Goal: Task Accomplishment & Management: Manage account settings

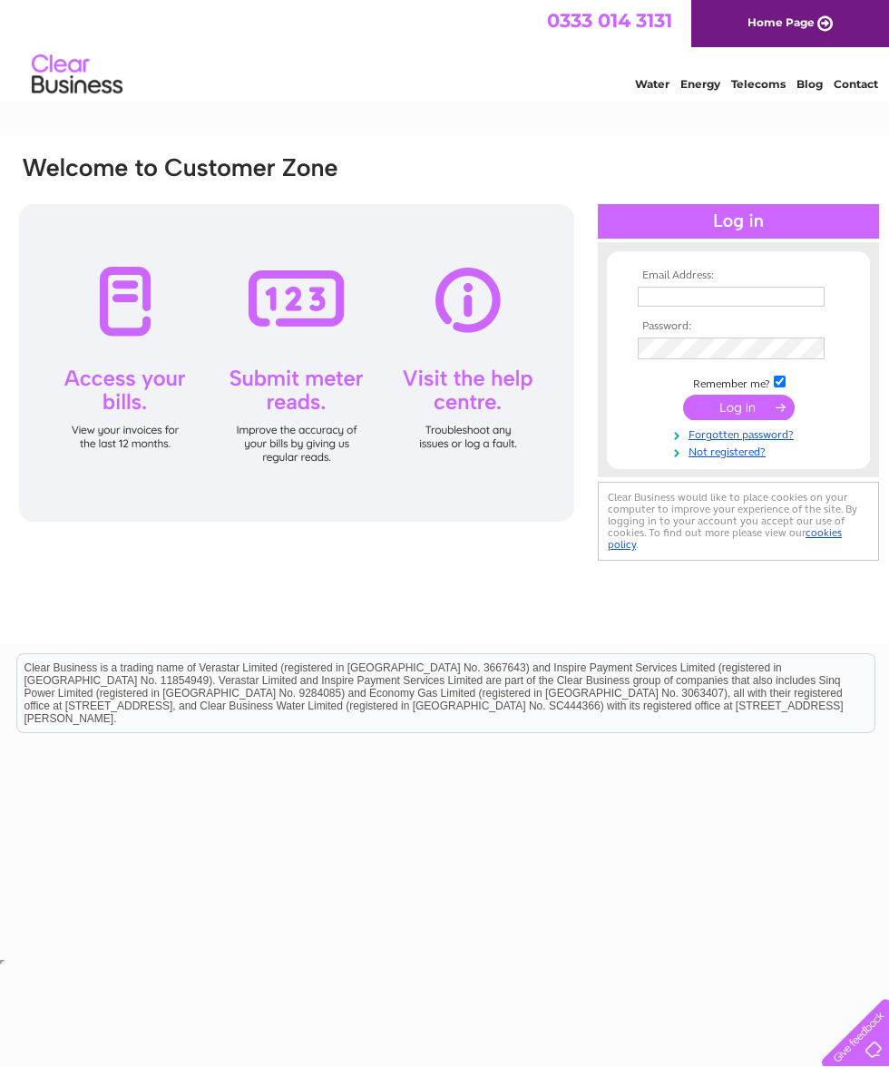
click at [804, 300] on input "text" at bounding box center [731, 297] width 187 height 20
type input "broughstore@btinternet.com"
click at [738, 420] on input "submit" at bounding box center [739, 407] width 112 height 25
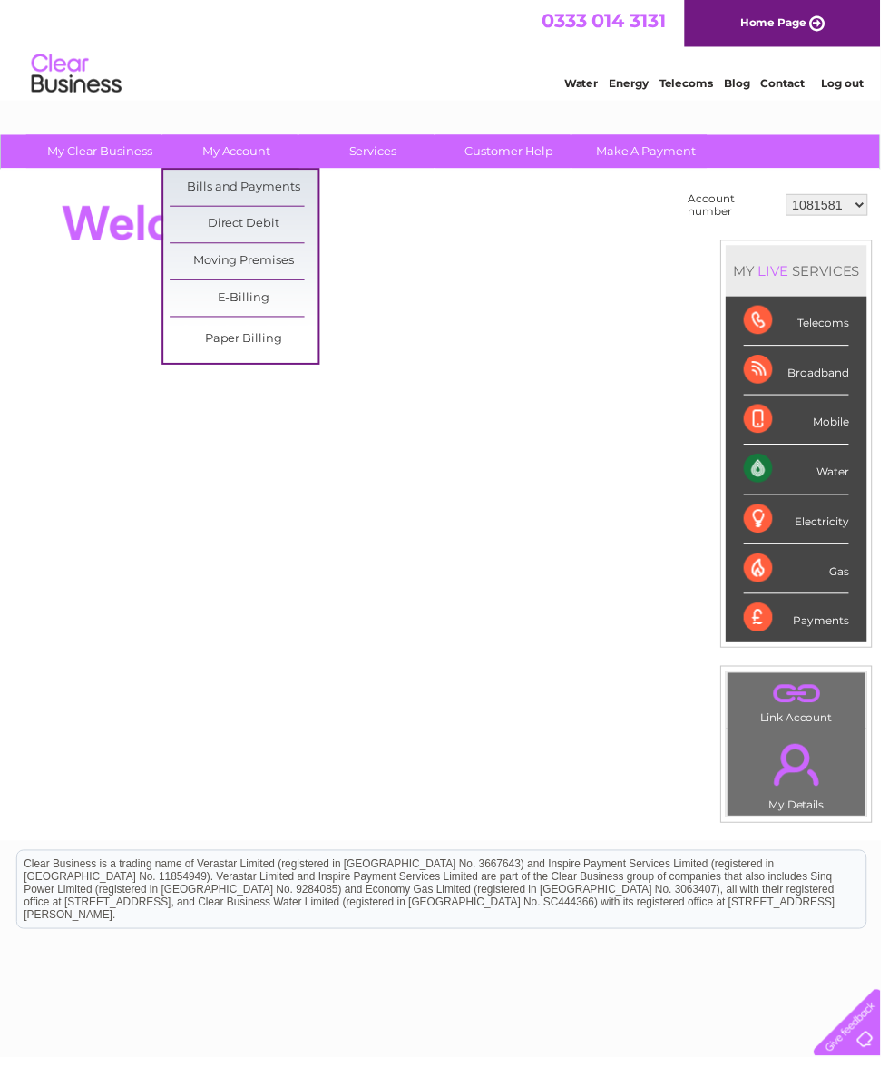
click at [282, 184] on link "Bills and Payments" at bounding box center [246, 189] width 150 height 36
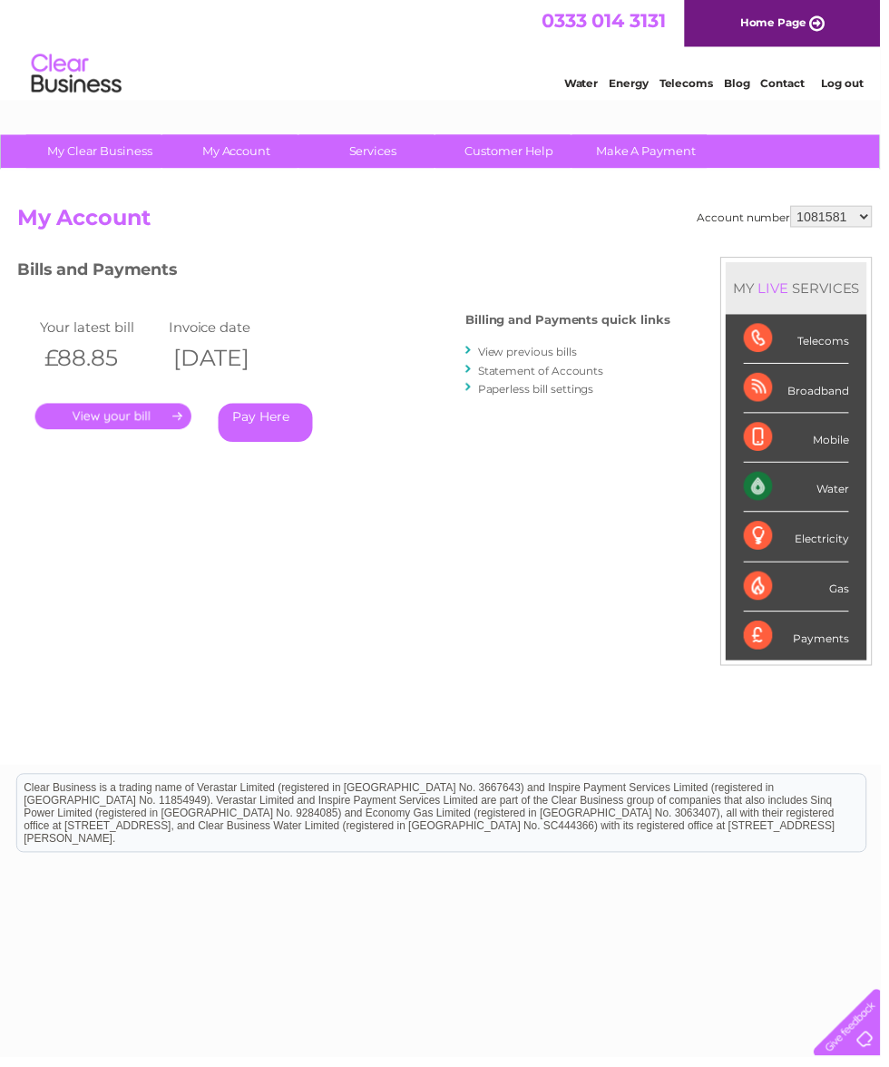
click at [122, 408] on link "." at bounding box center [114, 420] width 158 height 26
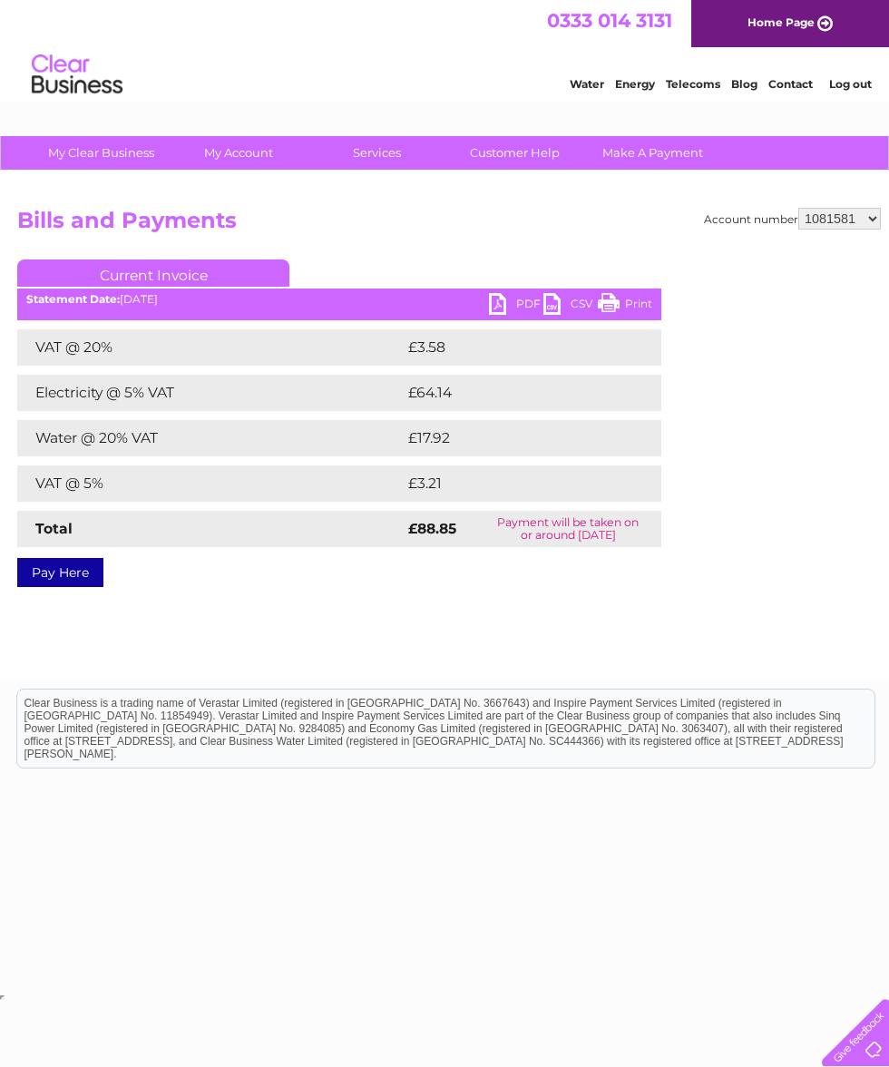
click at [498, 296] on link "PDF" at bounding box center [516, 306] width 54 height 26
click at [856, 82] on link "Log out" at bounding box center [850, 84] width 43 height 14
